Goal: Task Accomplishment & Management: Use online tool/utility

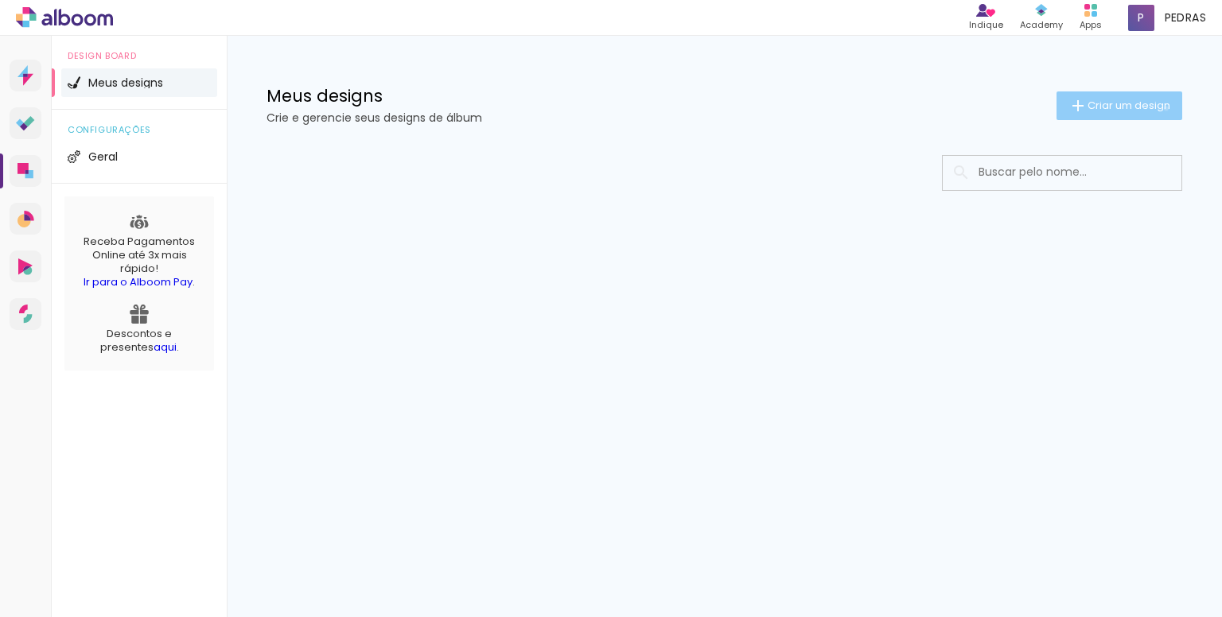
click at [1163, 108] on span "Criar um design" at bounding box center [1128, 105] width 83 height 10
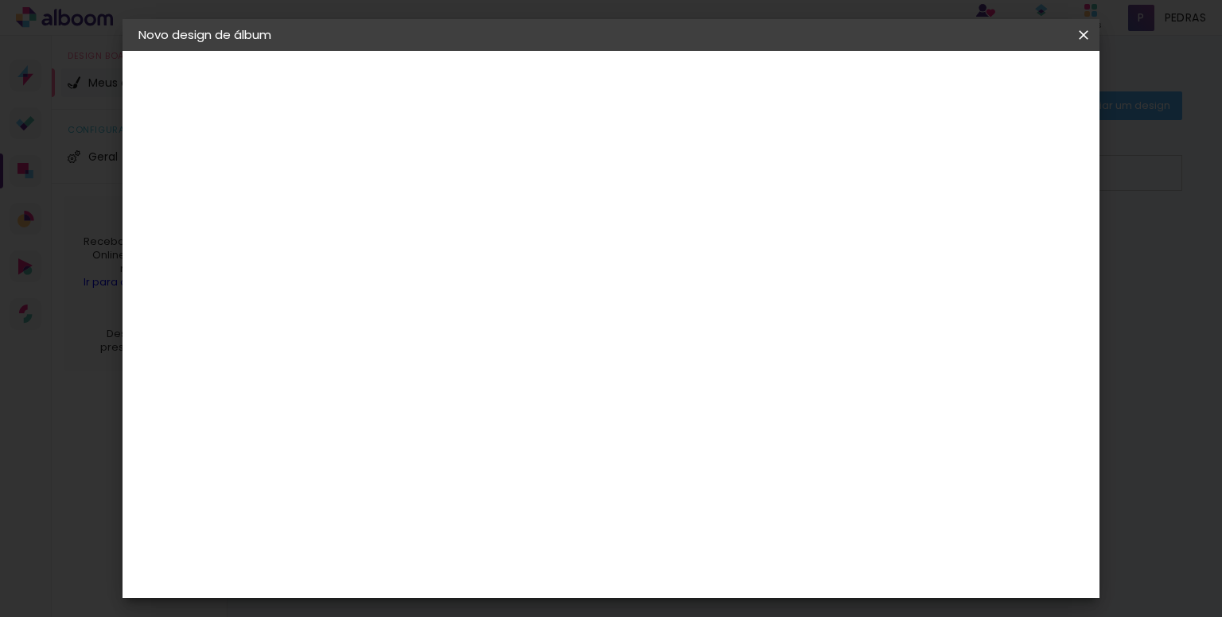
click at [394, 88] on h2 "Informações" at bounding box center [414, 80] width 122 height 19
click at [399, 214] on input at bounding box center [399, 213] width 0 height 25
type input "ACAMPA"
type paper-input "ACAMPA"
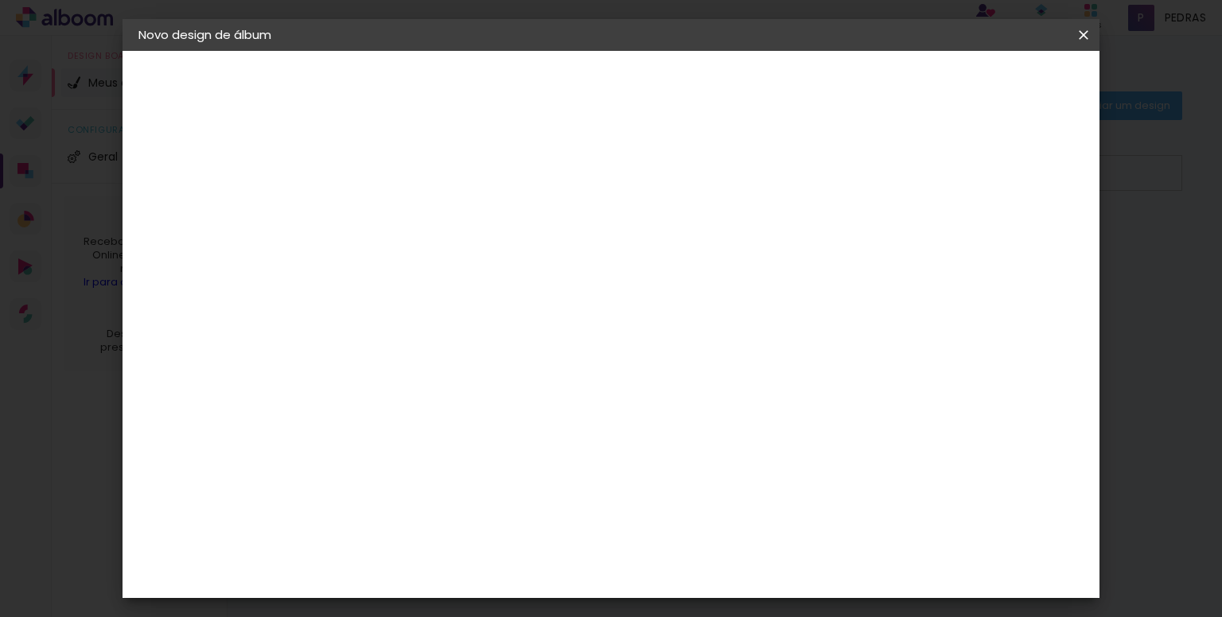
click at [0, 0] on slot "Avançar" at bounding box center [0, 0] width 0 height 0
click at [696, 243] on paper-item "Tamanho Livre" at bounding box center [619, 241] width 153 height 35
click at [0, 0] on slot "Avançar" at bounding box center [0, 0] width 0 height 0
click at [819, 213] on div at bounding box center [816, 288] width 164 height 247
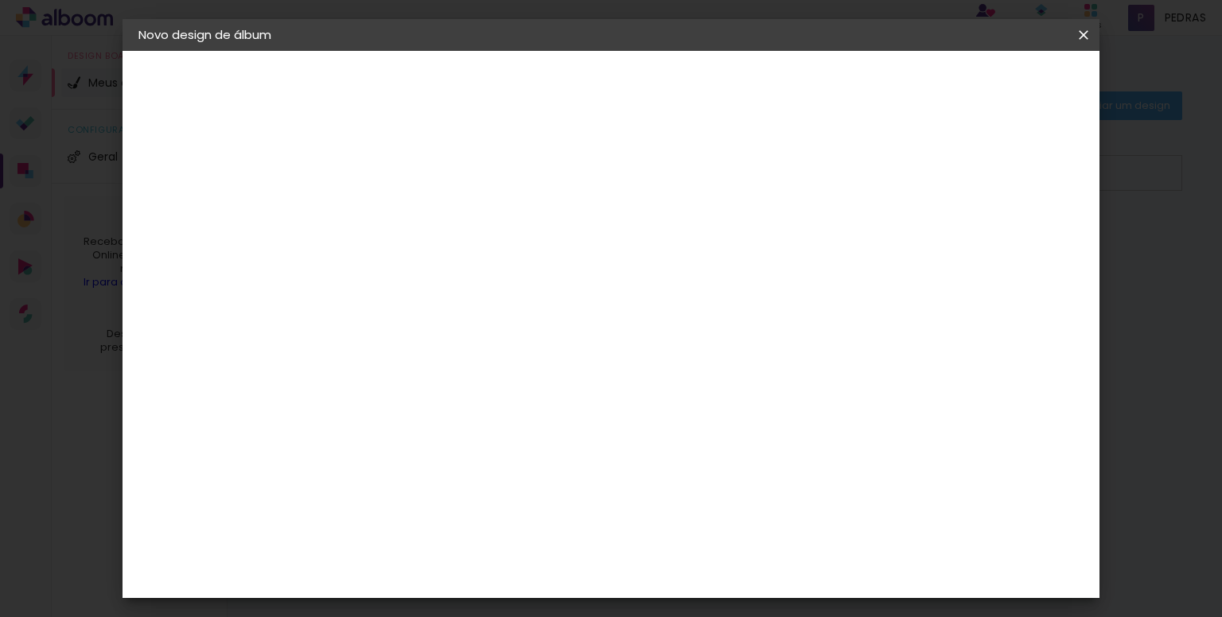
scroll to position [0, 0]
click at [984, 86] on span "Iniciar design" at bounding box center [948, 84] width 72 height 11
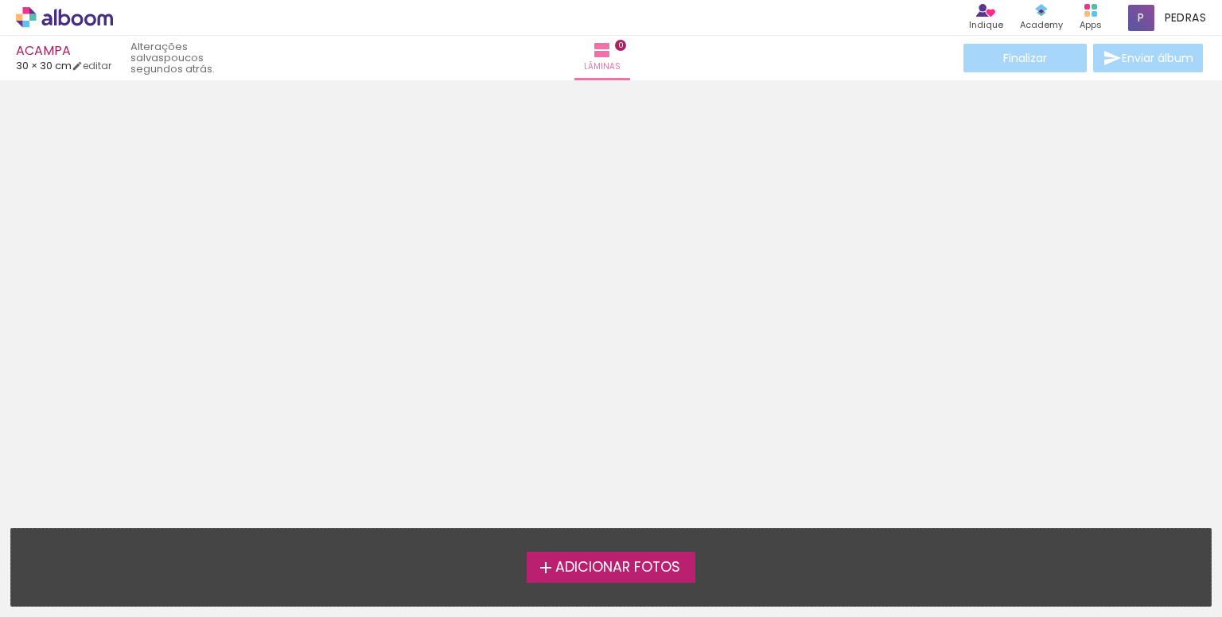
click at [665, 570] on span "Adicionar Fotos" at bounding box center [617, 568] width 125 height 14
click at [0, 0] on input "file" at bounding box center [0, 0] width 0 height 0
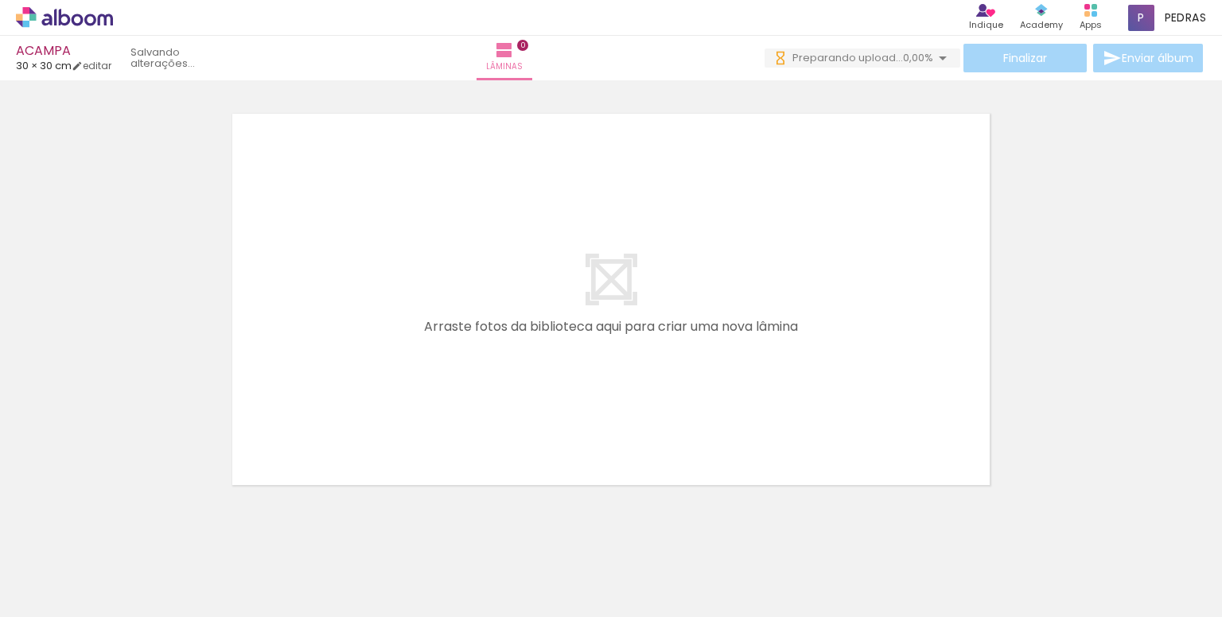
click at [41, 587] on span "Adicionar Fotos" at bounding box center [57, 595] width 48 height 17
click at [0, 0] on input "file" at bounding box center [0, 0] width 0 height 0
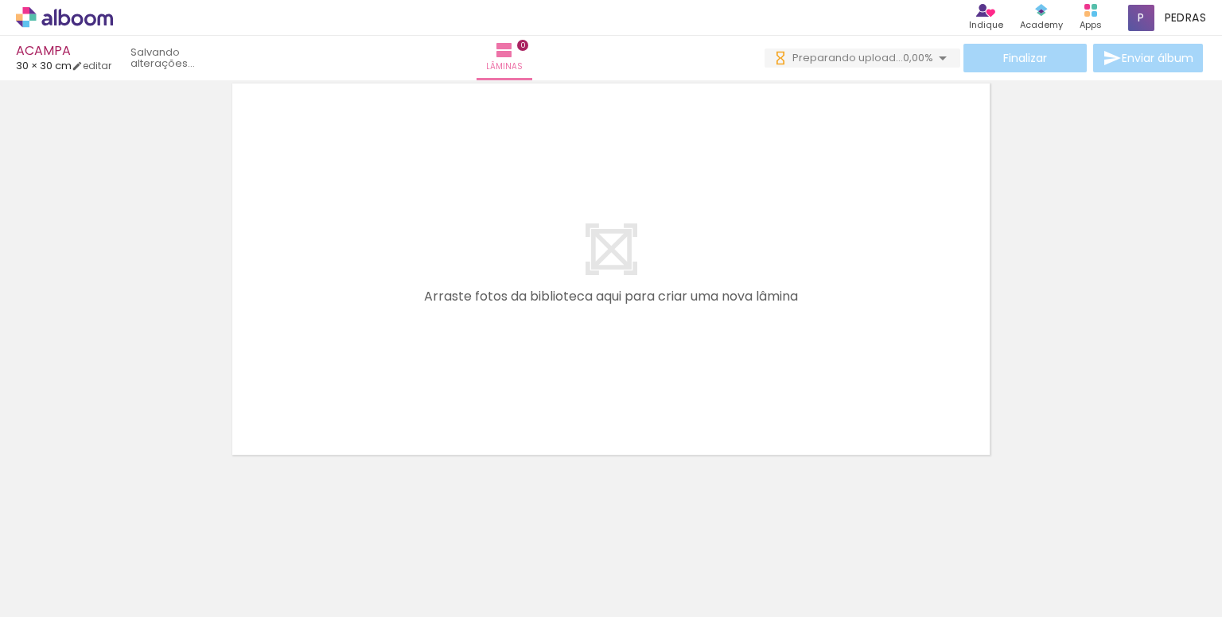
click at [45, 570] on input "Todas as fotos" at bounding box center [44, 569] width 60 height 14
click at [0, 0] on slot "Todas as fotos" at bounding box center [0, 0] width 0 height 0
click at [864, 64] on span "Preparando upload..." at bounding box center [847, 57] width 111 height 15
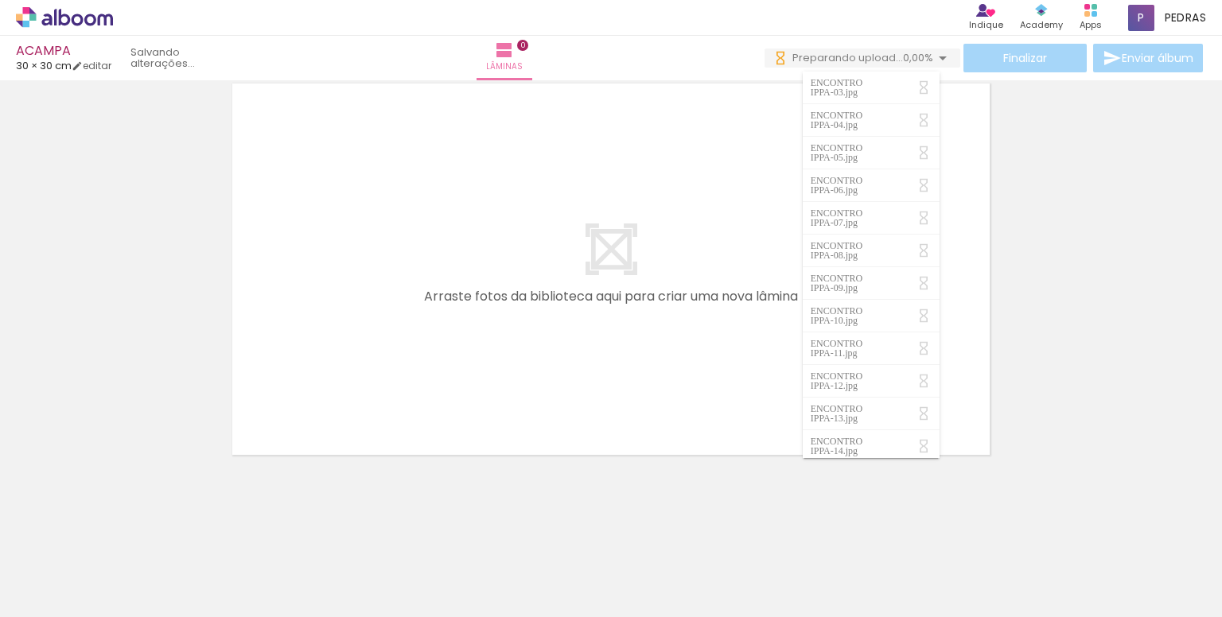
click at [1029, 144] on div at bounding box center [611, 249] width 1222 height 426
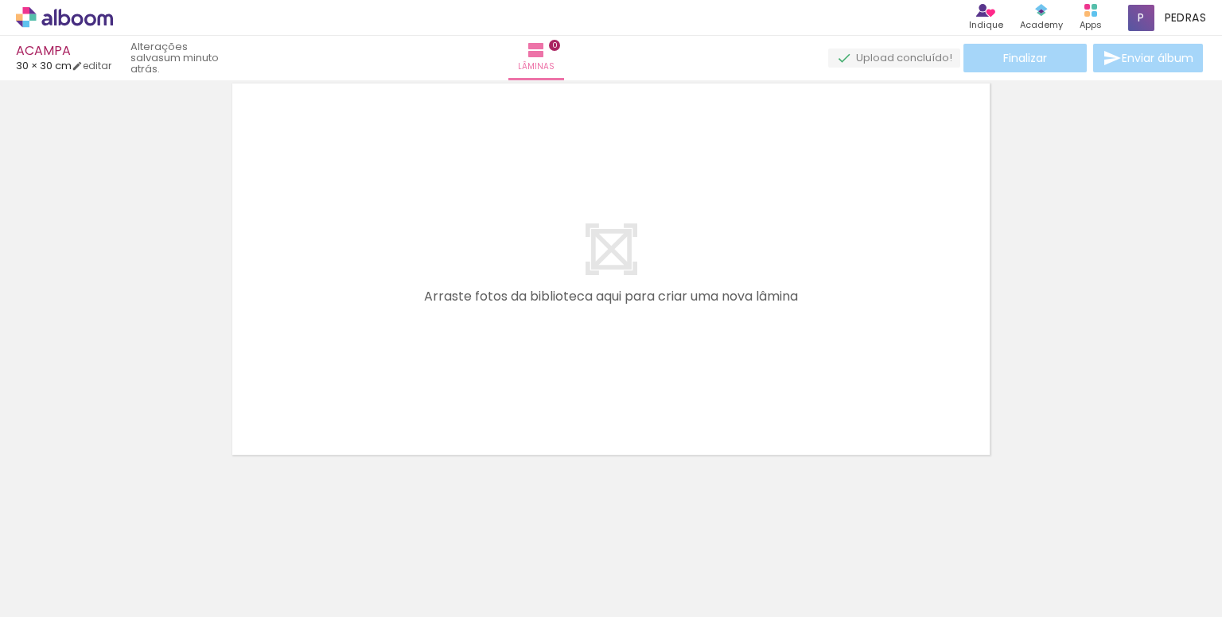
scroll to position [0, 0]
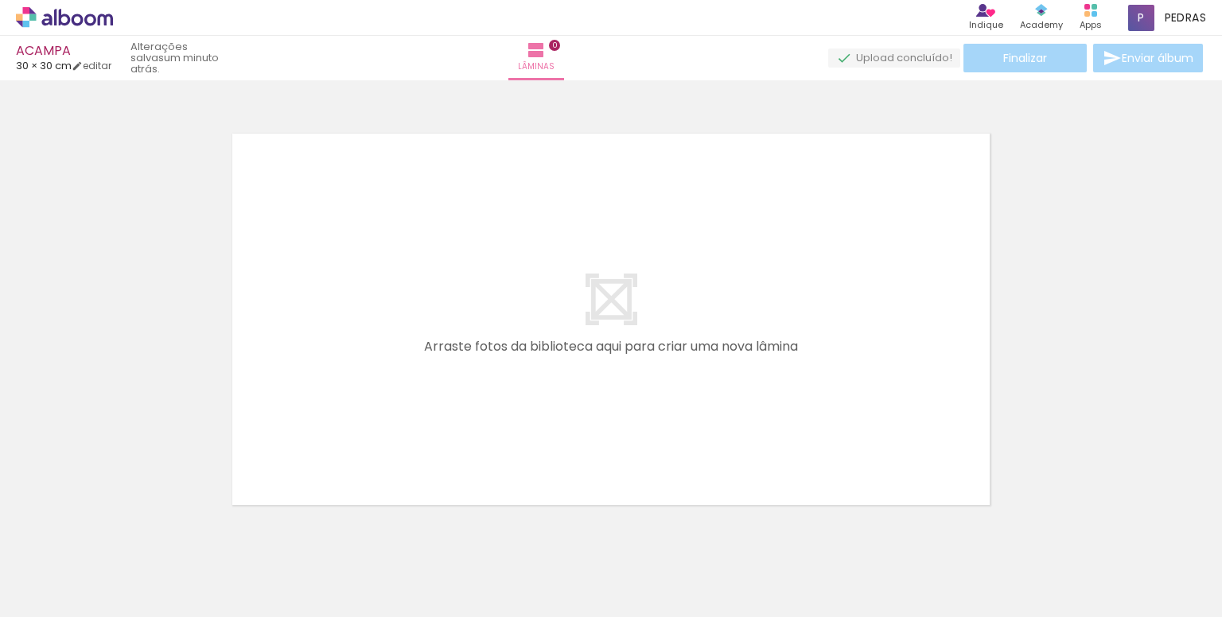
click at [1016, 58] on div "Finalizar Enviar álbum" at bounding box center [1017, 58] width 378 height 29
click at [78, 596] on span "Adicionar Fotos" at bounding box center [57, 595] width 48 height 17
click at [0, 0] on input "file" at bounding box center [0, 0] width 0 height 0
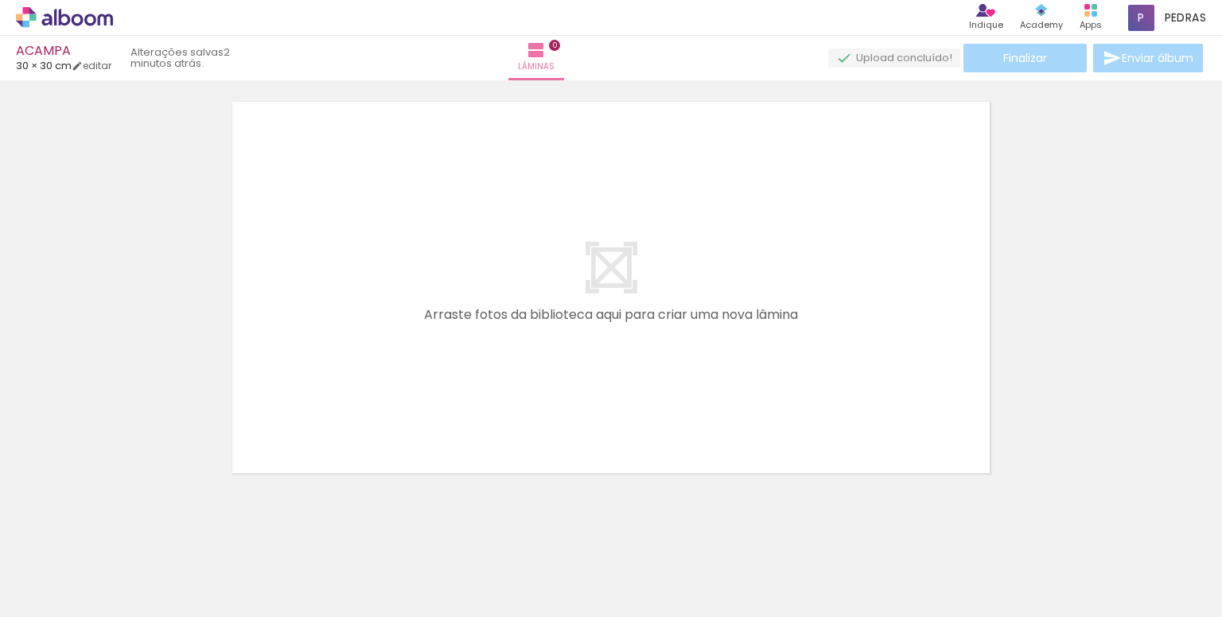
scroll to position [50, 0]
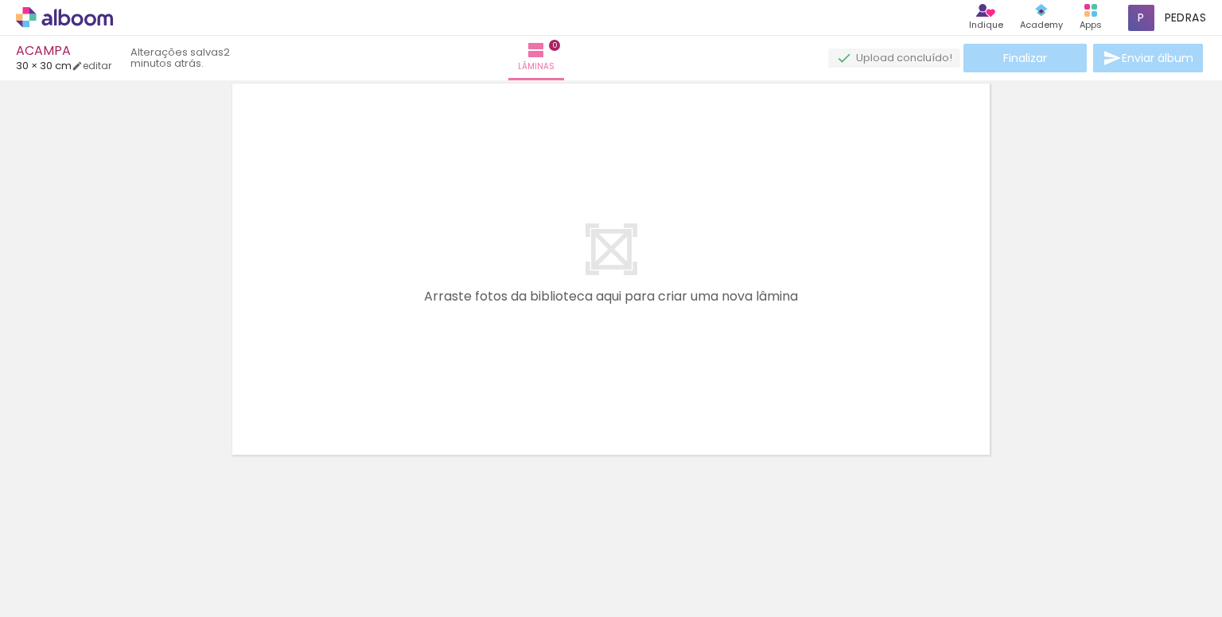
click at [872, 52] on quentale-upload-monitor at bounding box center [894, 59] width 132 height 20
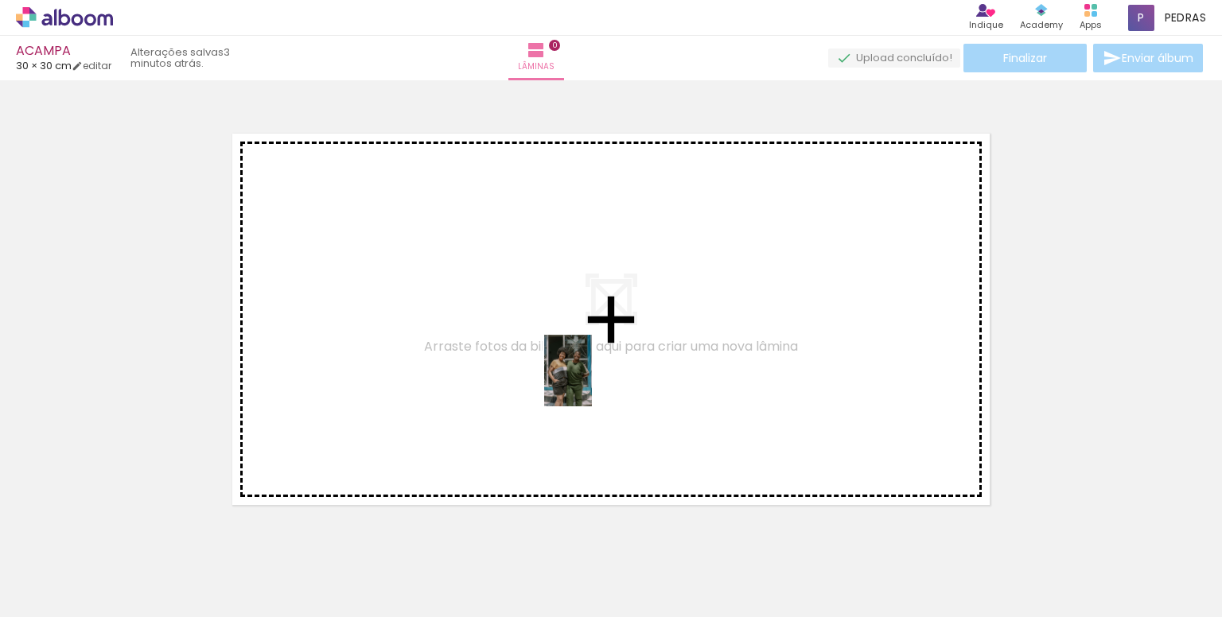
drag, startPoint x: 554, startPoint y: 563, endPoint x: 592, endPoint y: 274, distance: 291.3
click at [592, 274] on quentale-workspace at bounding box center [611, 308] width 1222 height 617
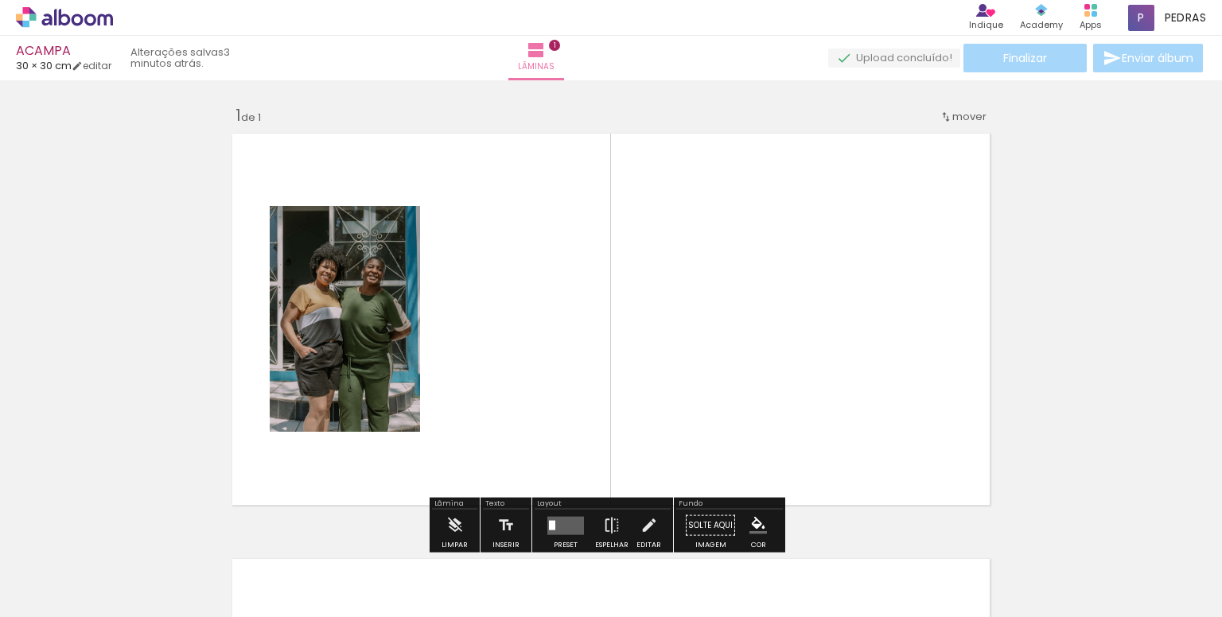
scroll to position [20, 0]
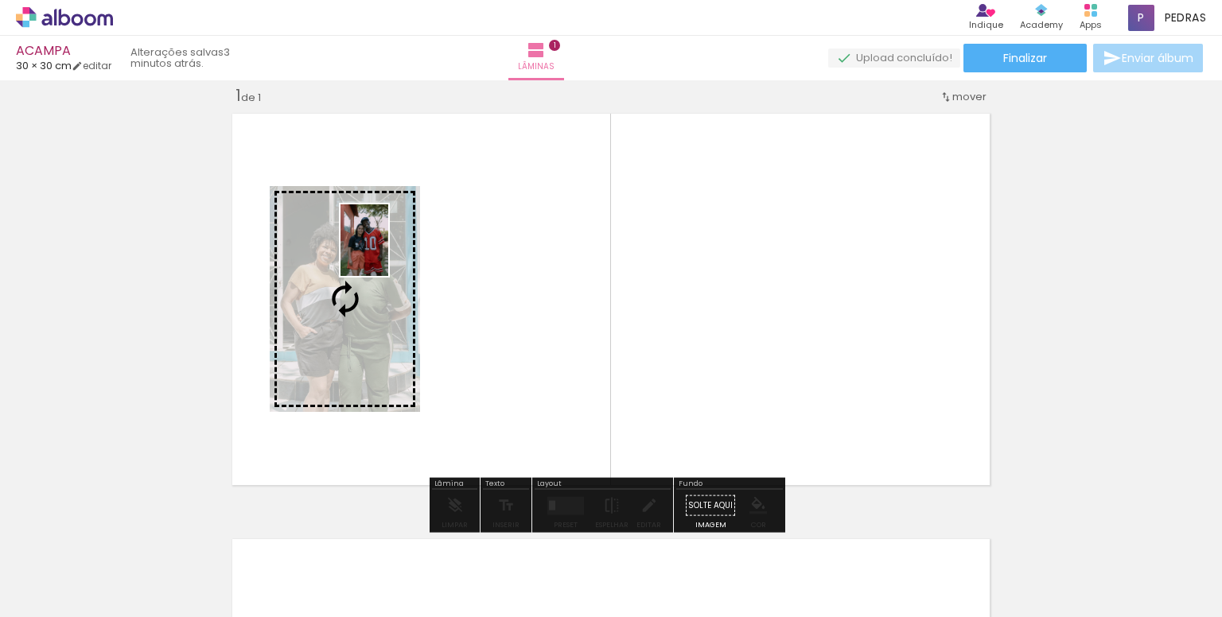
drag, startPoint x: 722, startPoint y: 573, endPoint x: 391, endPoint y: 239, distance: 470.8
click at [391, 239] on quentale-workspace at bounding box center [611, 308] width 1222 height 617
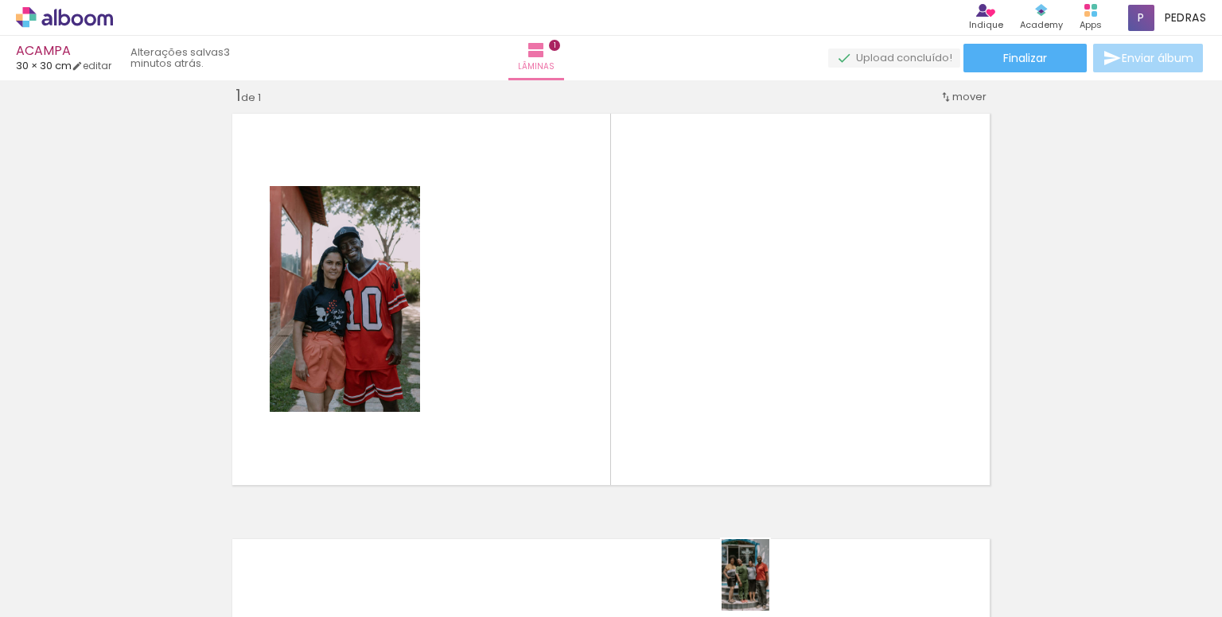
drag, startPoint x: 472, startPoint y: 587, endPoint x: 855, endPoint y: 586, distance: 383.4
click at [0, 0] on slot at bounding box center [0, 0] width 0 height 0
drag, startPoint x: 193, startPoint y: 564, endPoint x: 179, endPoint y: 565, distance: 14.3
click at [151, 564] on div at bounding box center [177, 563] width 52 height 79
click at [1156, 427] on div "Inserir lâmina 1 de 1" at bounding box center [611, 492] width 1222 height 852
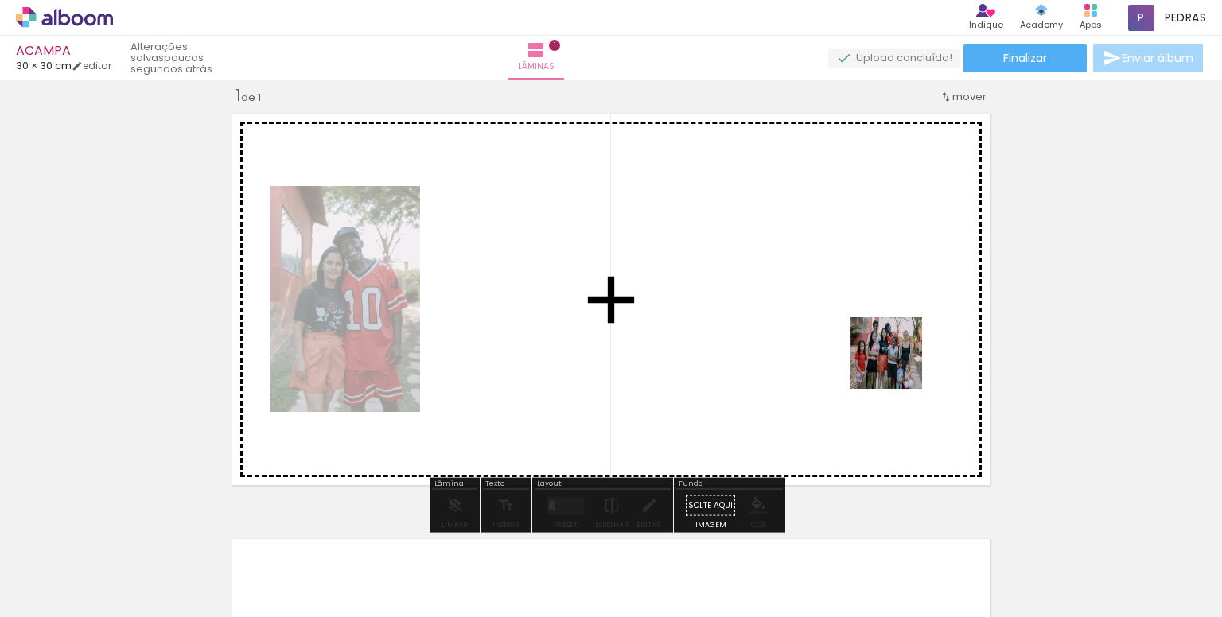
drag, startPoint x: 913, startPoint y: 559, endPoint x: 842, endPoint y: 227, distance: 339.9
click at [842, 227] on quentale-workspace at bounding box center [611, 308] width 1222 height 617
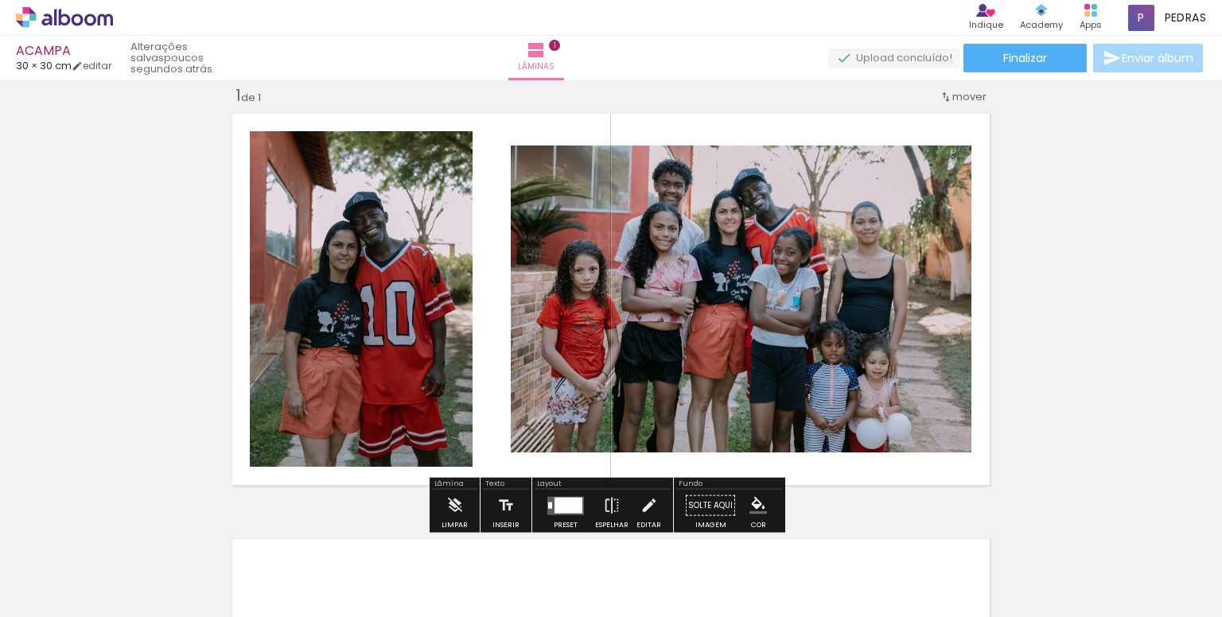
click at [662, 214] on paper-item at bounding box center [673, 210] width 29 height 11
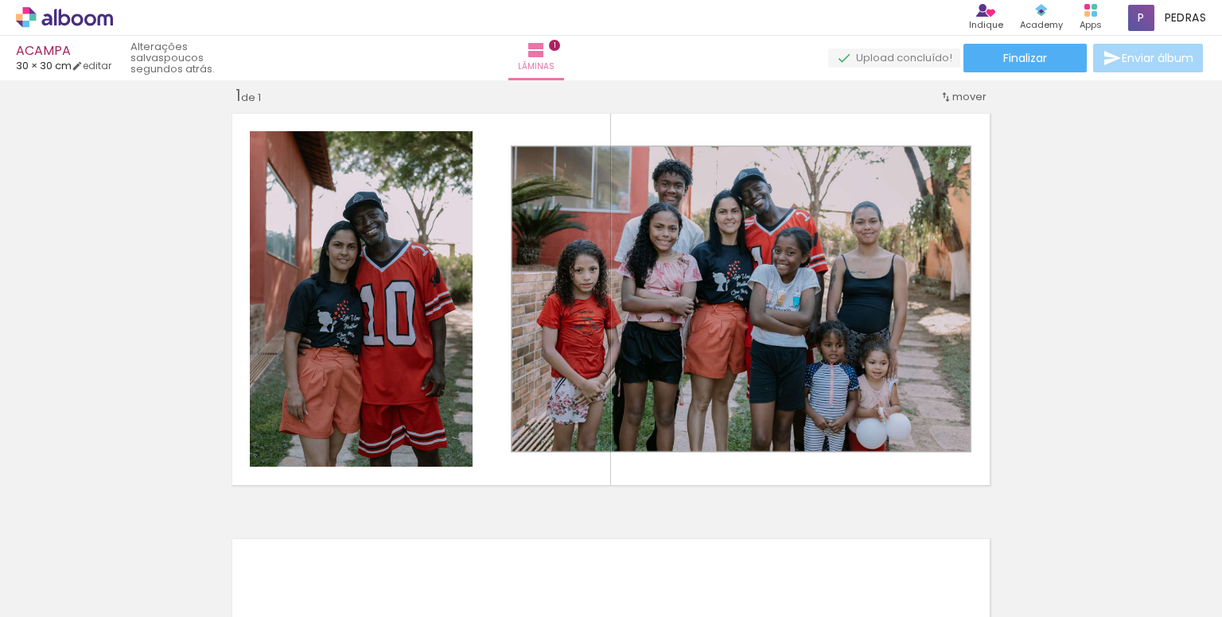
scroll to position [0, 0]
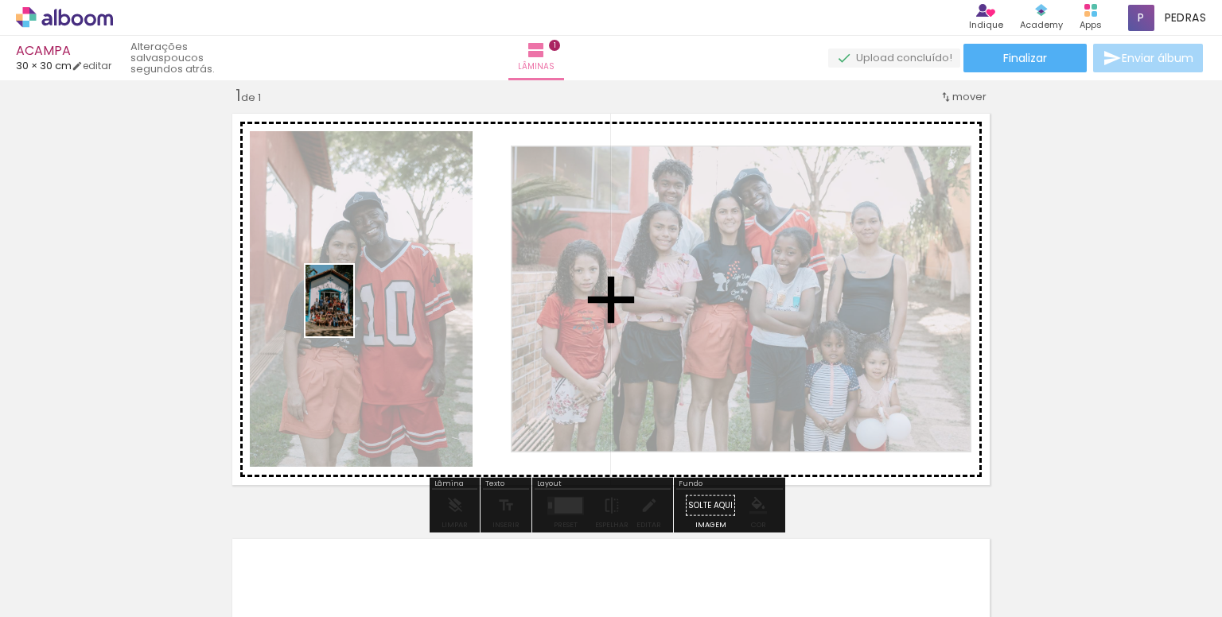
drag, startPoint x: 154, startPoint y: 586, endPoint x: 353, endPoint y: 292, distance: 355.2
click at [353, 292] on quentale-workspace at bounding box center [611, 308] width 1222 height 617
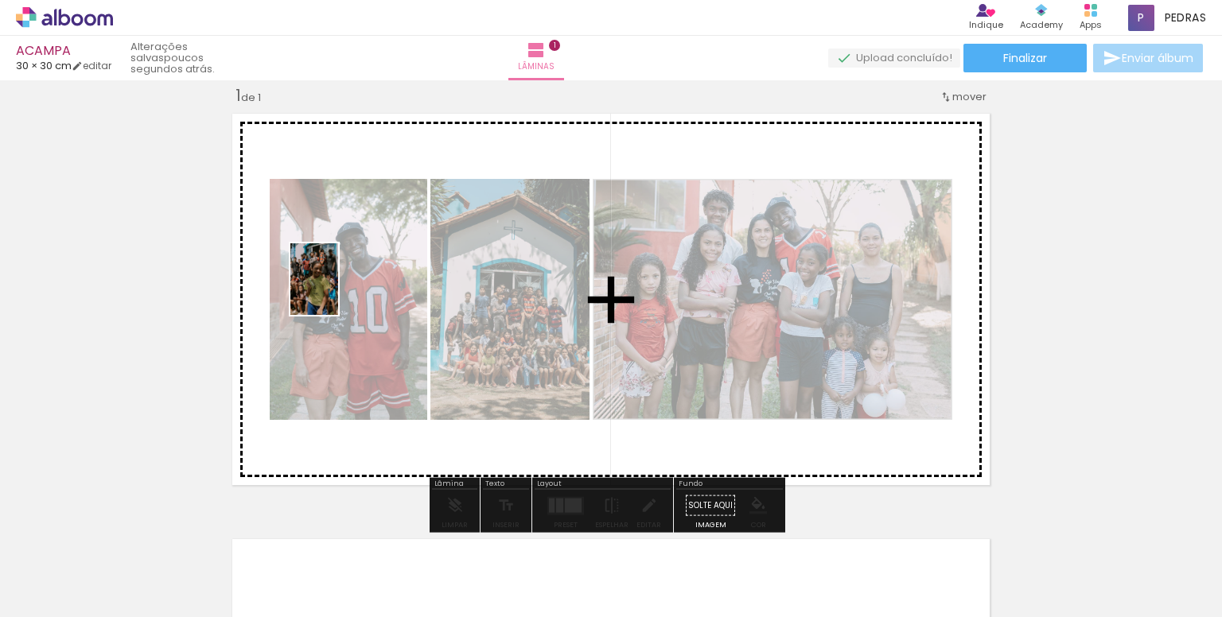
drag, startPoint x: 259, startPoint y: 570, endPoint x: 339, endPoint y: 290, distance: 291.1
click at [338, 290] on quentale-workspace at bounding box center [611, 308] width 1222 height 617
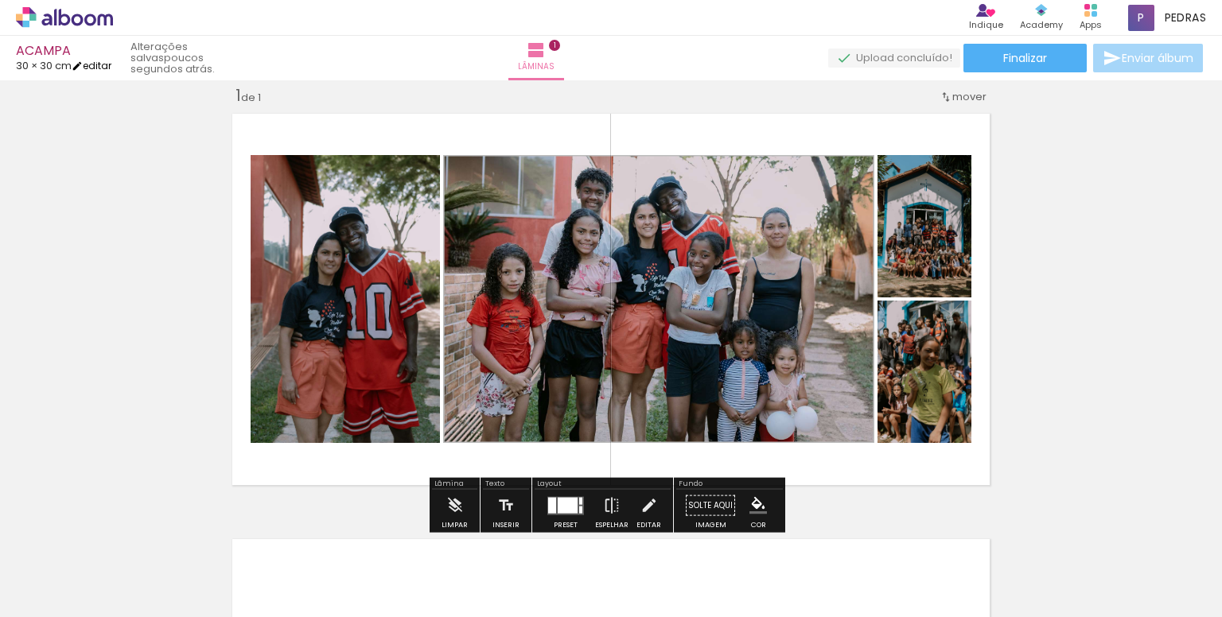
click at [99, 66] on link "editar" at bounding box center [92, 66] width 40 height 14
type input "30"
type input "60"
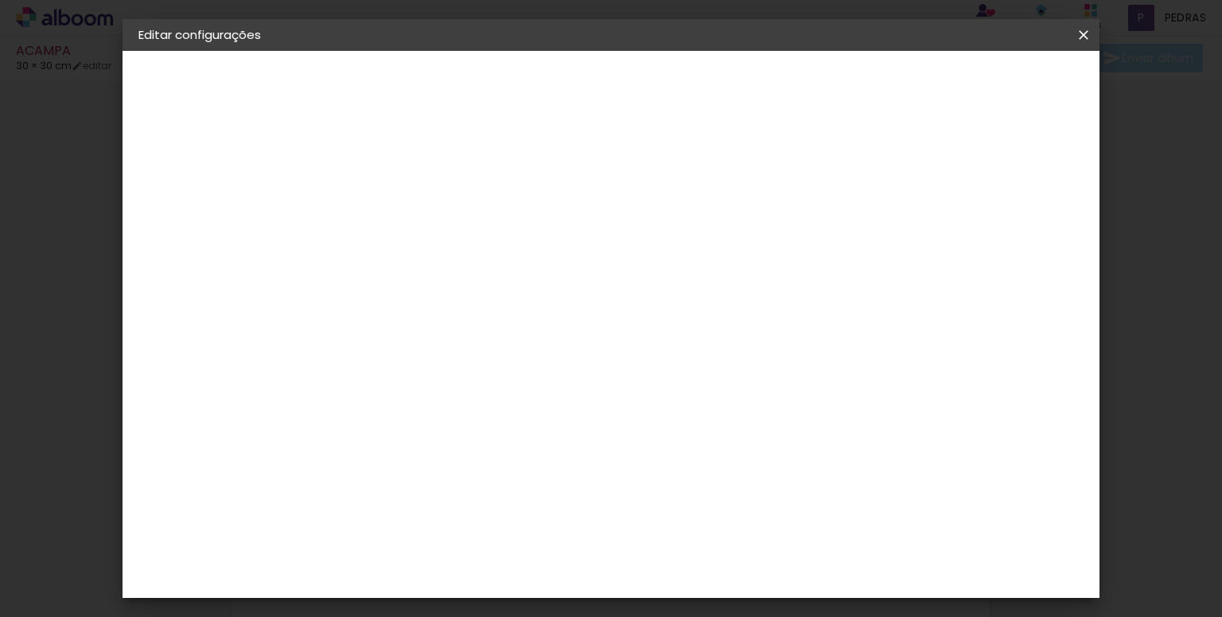
click at [1085, 41] on iron-icon at bounding box center [1083, 35] width 19 height 16
